Goal: Use online tool/utility: Utilize a website feature to perform a specific function

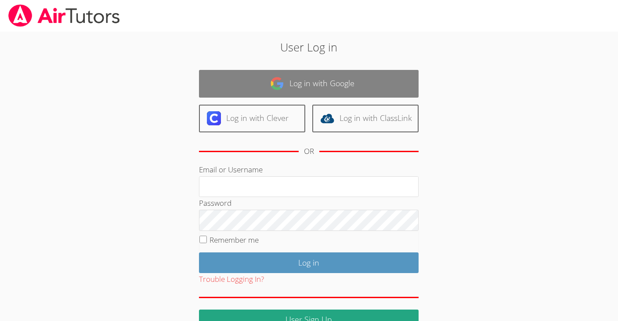
click at [366, 84] on link "Log in with Google" at bounding box center [309, 84] width 220 height 28
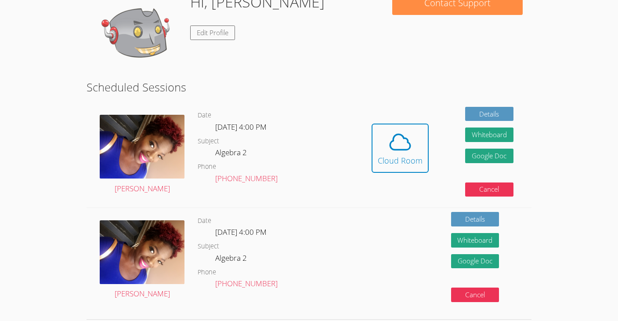
scroll to position [156, 0]
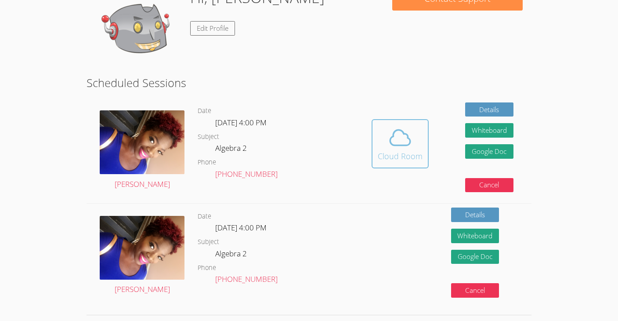
click at [397, 153] on div "Cloud Room" at bounding box center [400, 156] width 45 height 12
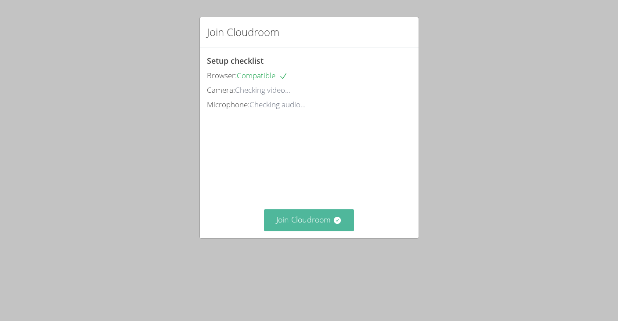
click at [295, 224] on button "Join Cloudroom" at bounding box center [309, 220] width 90 height 22
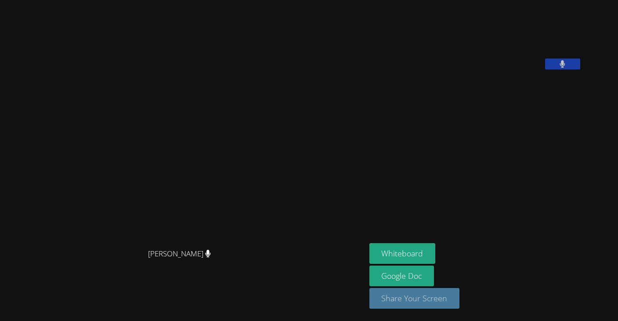
click at [450, 298] on button "Share Your Screen" at bounding box center [414, 298] width 90 height 21
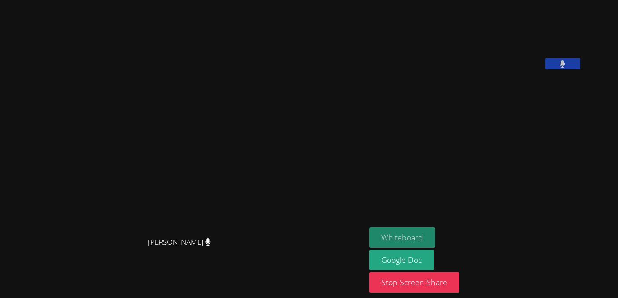
click at [436, 240] on button "Whiteboard" at bounding box center [402, 237] width 66 height 21
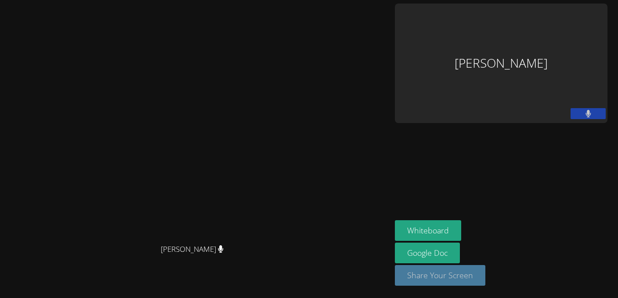
click at [485, 280] on button "Share Your Screen" at bounding box center [440, 275] width 90 height 21
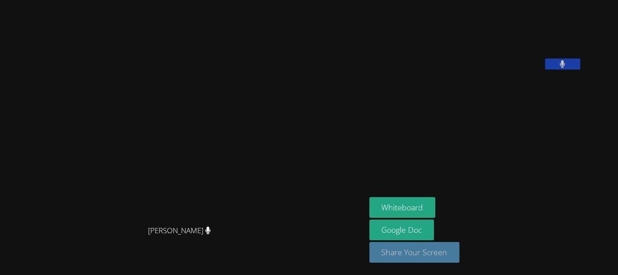
click at [441, 252] on button "Share Your Screen" at bounding box center [414, 252] width 90 height 21
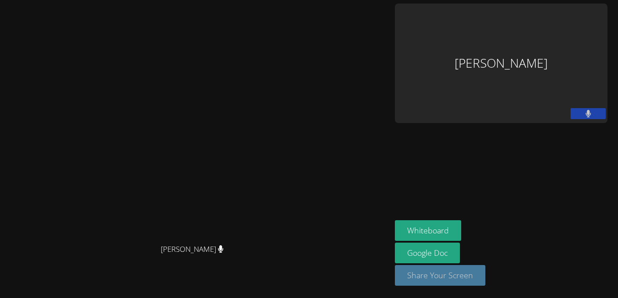
click at [477, 274] on button "Share Your Screen" at bounding box center [440, 275] width 90 height 21
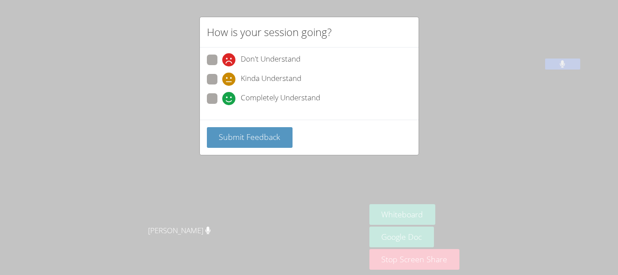
click at [291, 82] on span "Kinda Understand" at bounding box center [271, 78] width 61 height 13
click at [230, 81] on input "Kinda Understand" at bounding box center [225, 77] width 7 height 7
radio input "true"
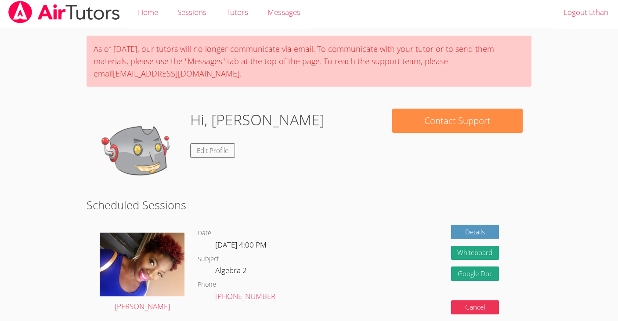
scroll to position [5, 0]
